Goal: Task Accomplishment & Management: Use online tool/utility

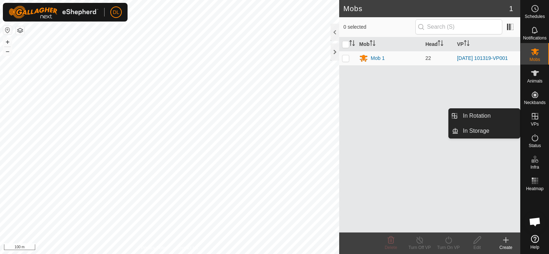
click at [536, 116] on icon at bounding box center [535, 116] width 6 height 6
click at [535, 118] on icon at bounding box center [534, 116] width 9 height 9
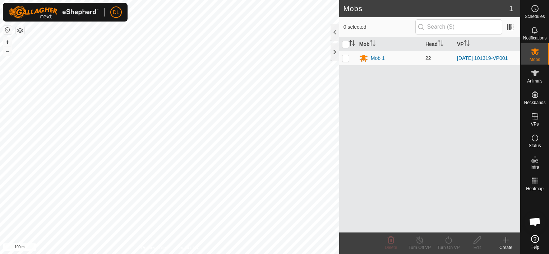
click at [347, 61] on td at bounding box center [347, 58] width 17 height 14
checkbox input "true"
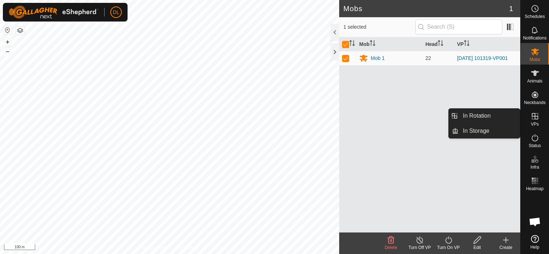
click at [537, 116] on icon at bounding box center [535, 116] width 6 height 6
click at [486, 118] on link "In Rotation" at bounding box center [488, 116] width 61 height 14
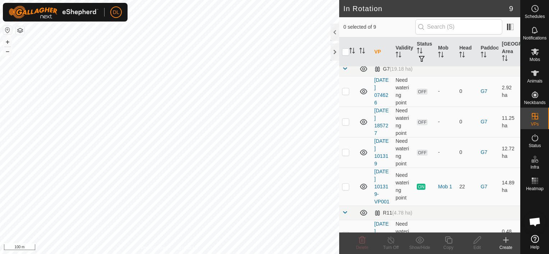
scroll to position [122, 0]
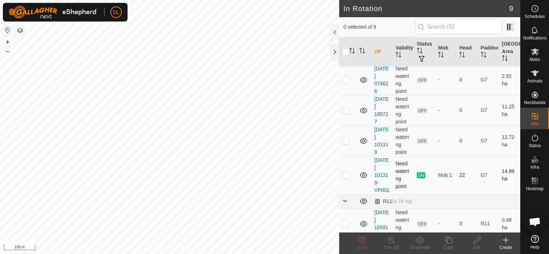
click at [346, 178] on p-checkbox at bounding box center [345, 175] width 7 height 6
checkbox input "true"
click at [448, 244] on icon at bounding box center [448, 240] width 9 height 9
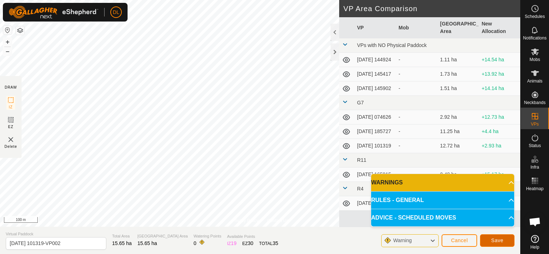
click at [502, 240] on span "Save" at bounding box center [497, 241] width 12 height 6
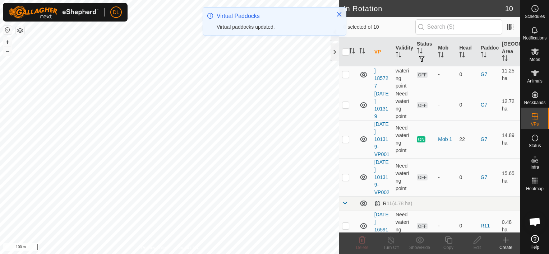
scroll to position [159, 0]
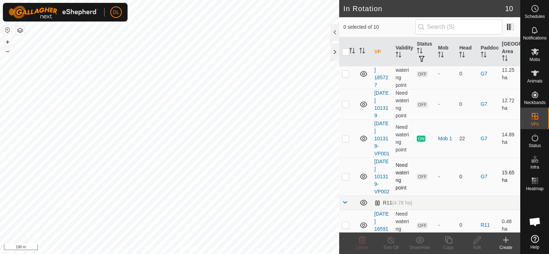
click at [345, 180] on p-checkbox at bounding box center [345, 177] width 7 height 6
checkbox input "true"
click at [533, 55] on icon at bounding box center [535, 51] width 8 height 7
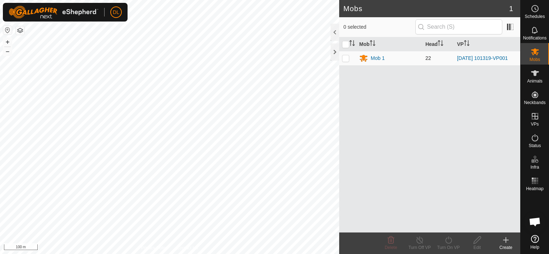
click at [346, 57] on p-checkbox at bounding box center [345, 58] width 7 height 6
checkbox input "true"
click at [447, 240] on icon at bounding box center [448, 240] width 9 height 9
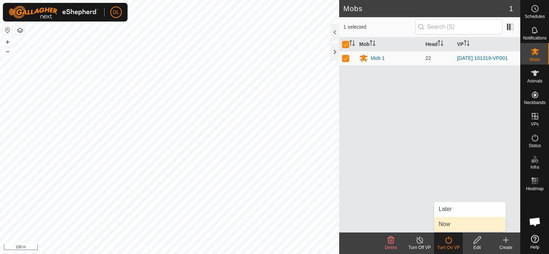
click at [446, 222] on link "Now" at bounding box center [469, 224] width 71 height 14
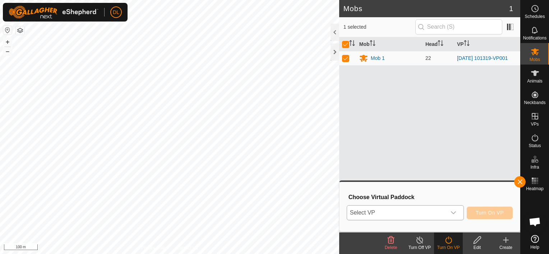
click at [455, 213] on icon "dropdown trigger" at bounding box center [453, 213] width 6 height 6
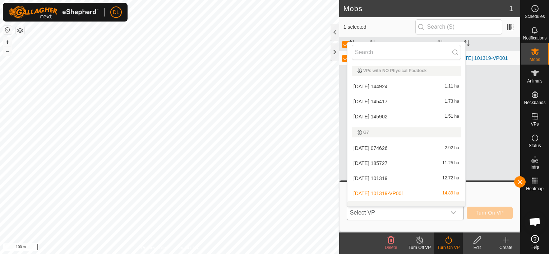
scroll to position [9, 0]
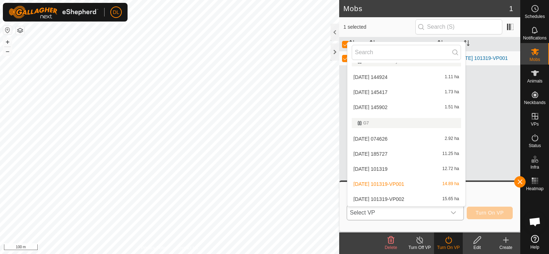
click at [424, 199] on li "[DATE] 101319-VP002 15.65 ha" at bounding box center [406, 199] width 118 height 14
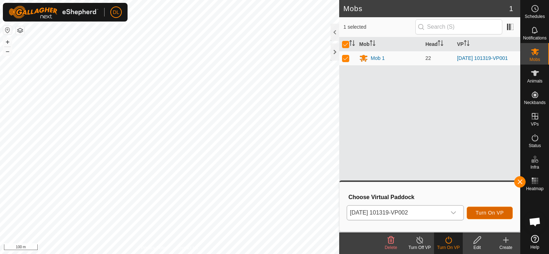
click at [486, 213] on span "Turn On VP" at bounding box center [489, 213] width 28 height 6
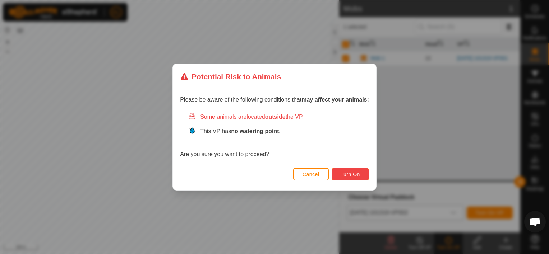
click at [352, 174] on span "Turn On" at bounding box center [349, 175] width 19 height 6
